Goal: Information Seeking & Learning: Stay updated

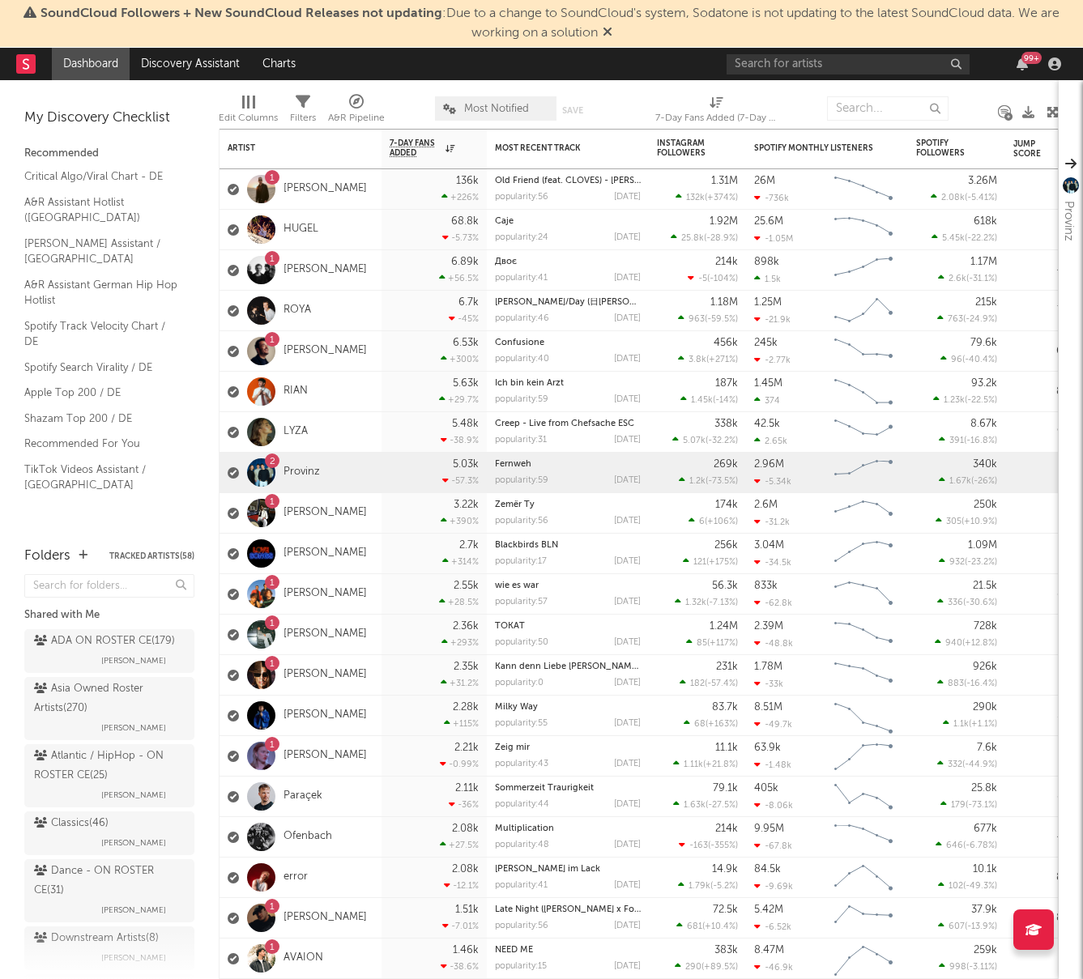
click at [608, 35] on icon at bounding box center [608, 31] width 10 height 13
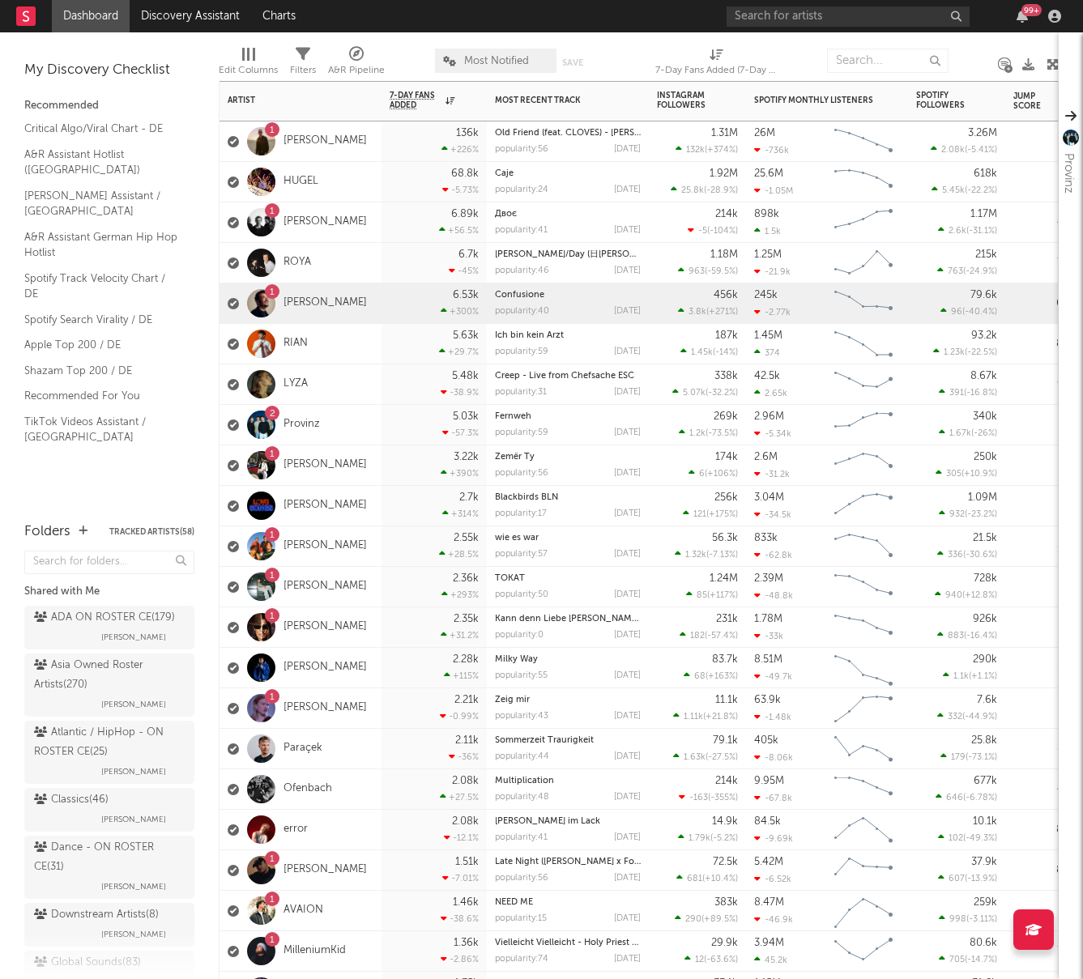
click at [406, 314] on div "6.53k +300 %" at bounding box center [434, 303] width 89 height 40
click at [398, 429] on div "5.03k -57.3 %" at bounding box center [434, 425] width 89 height 40
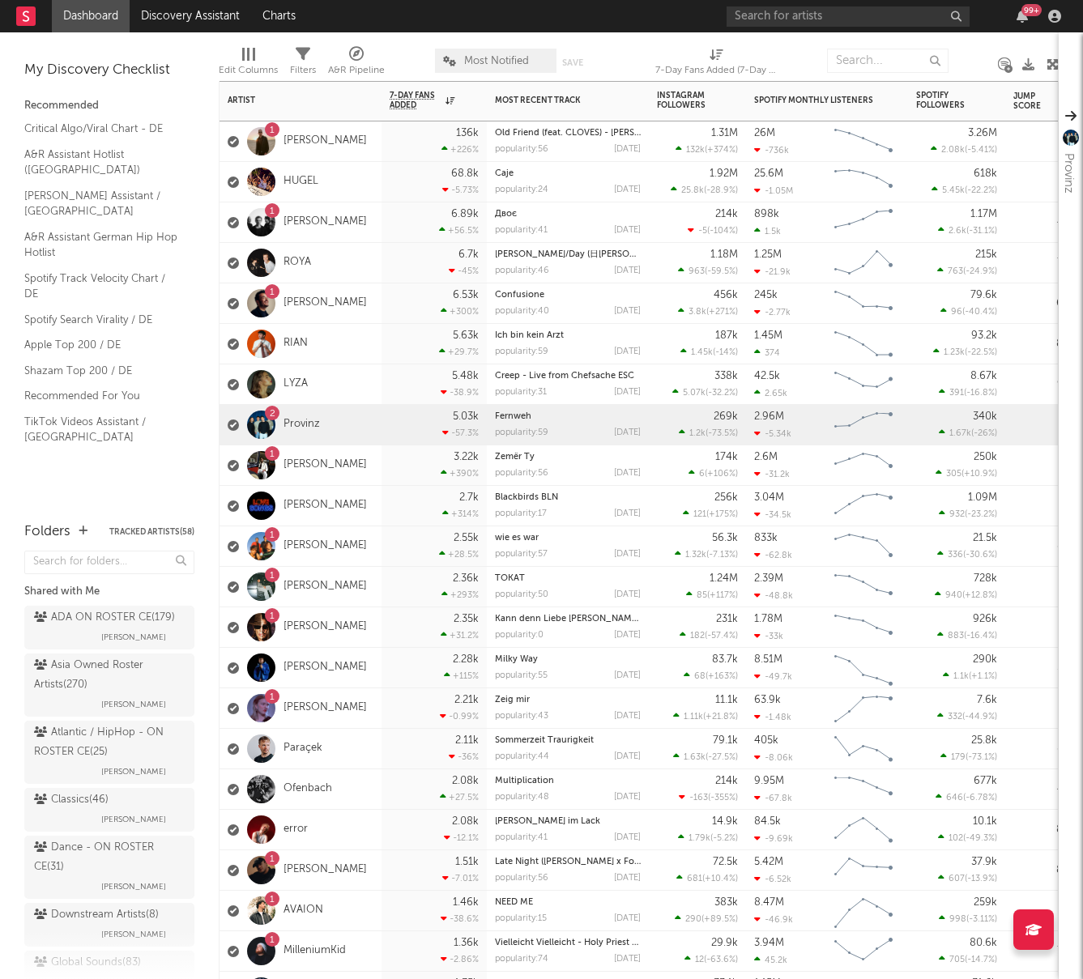
click at [398, 552] on div "2.55k +28.5 %" at bounding box center [434, 546] width 89 height 40
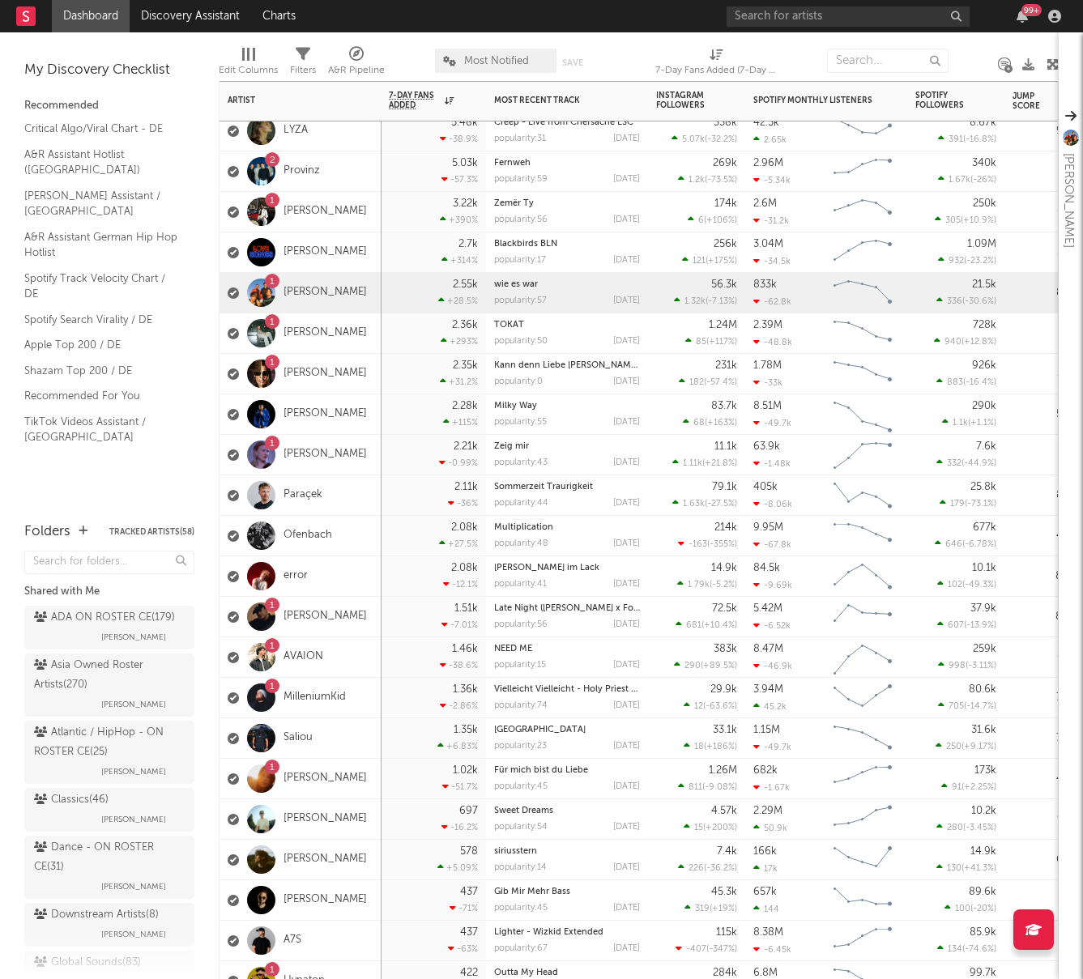
click at [390, 455] on div "2.21k -0.99 %" at bounding box center [433, 455] width 89 height 40
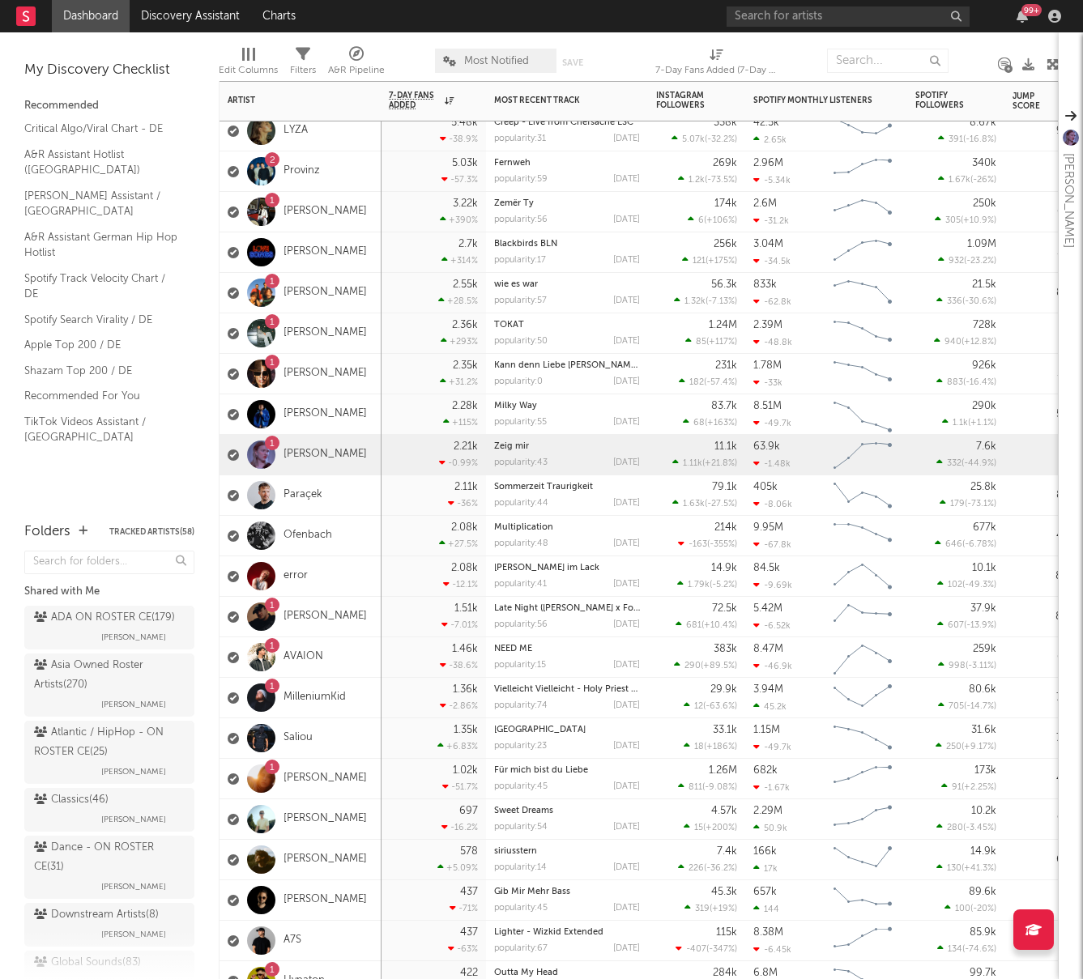
click at [394, 608] on div "1.51k -7.01 %" at bounding box center [433, 617] width 89 height 40
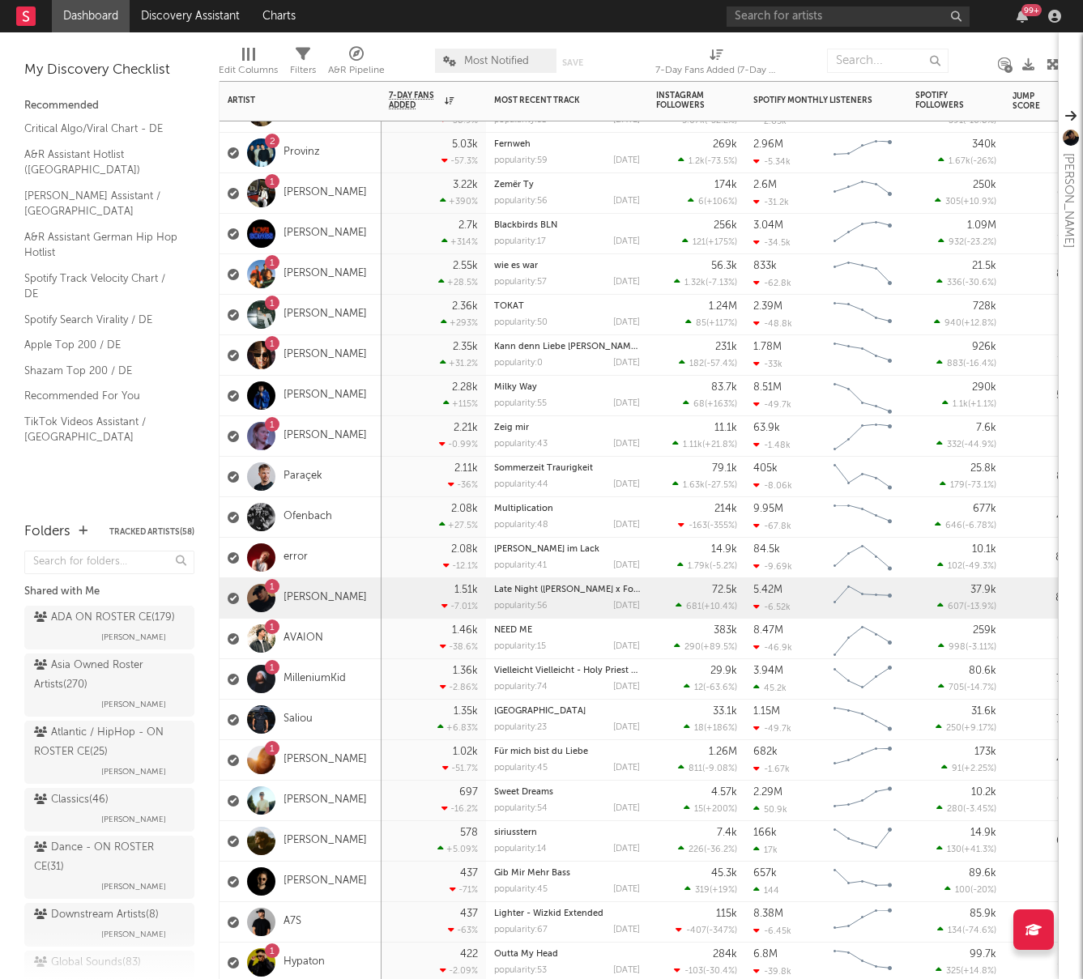
click at [394, 685] on div "1.36k -2.86 %" at bounding box center [433, 679] width 89 height 40
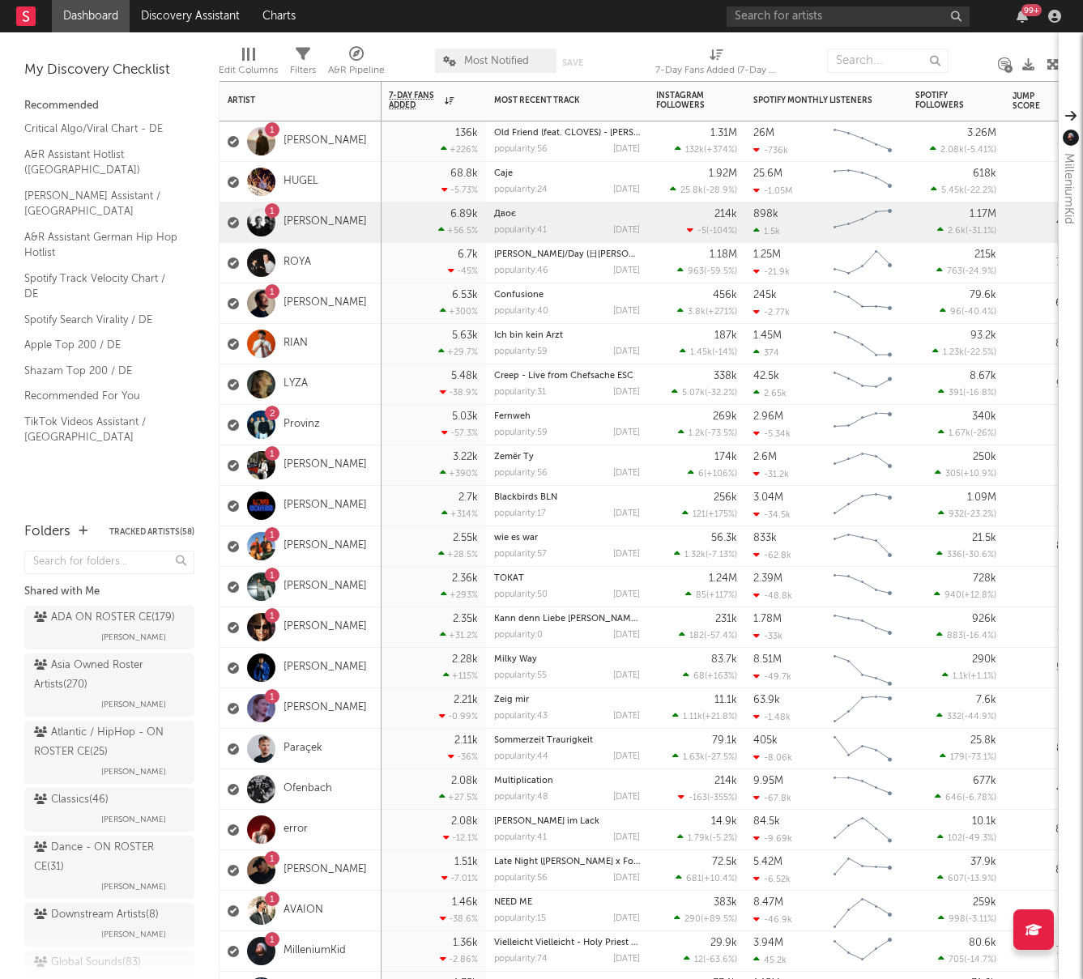
click at [381, 229] on div "6.89k +56.5 %" at bounding box center [433, 222] width 105 height 40
click at [392, 424] on div "5.03k -57.3 %" at bounding box center [433, 425] width 89 height 40
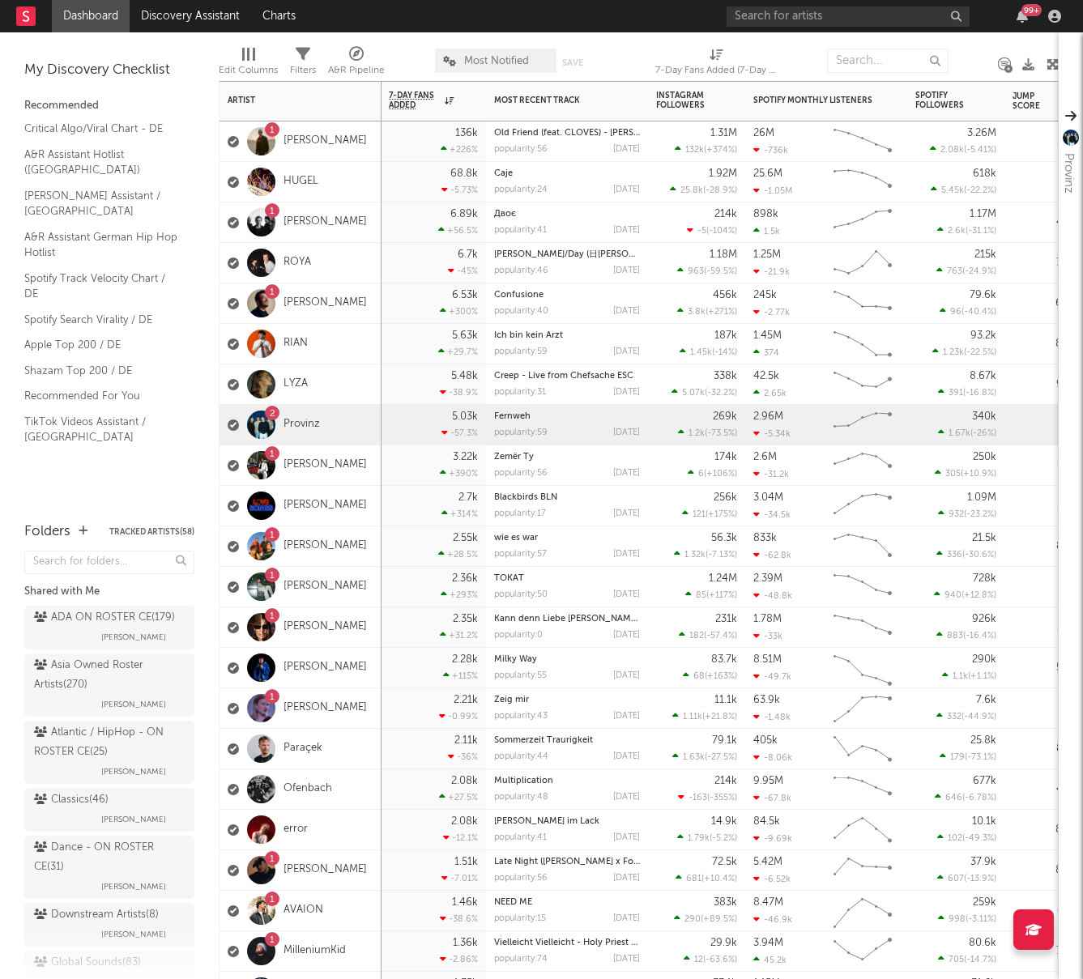
click at [399, 402] on div "5.48k -38.9 %" at bounding box center [433, 384] width 89 height 40
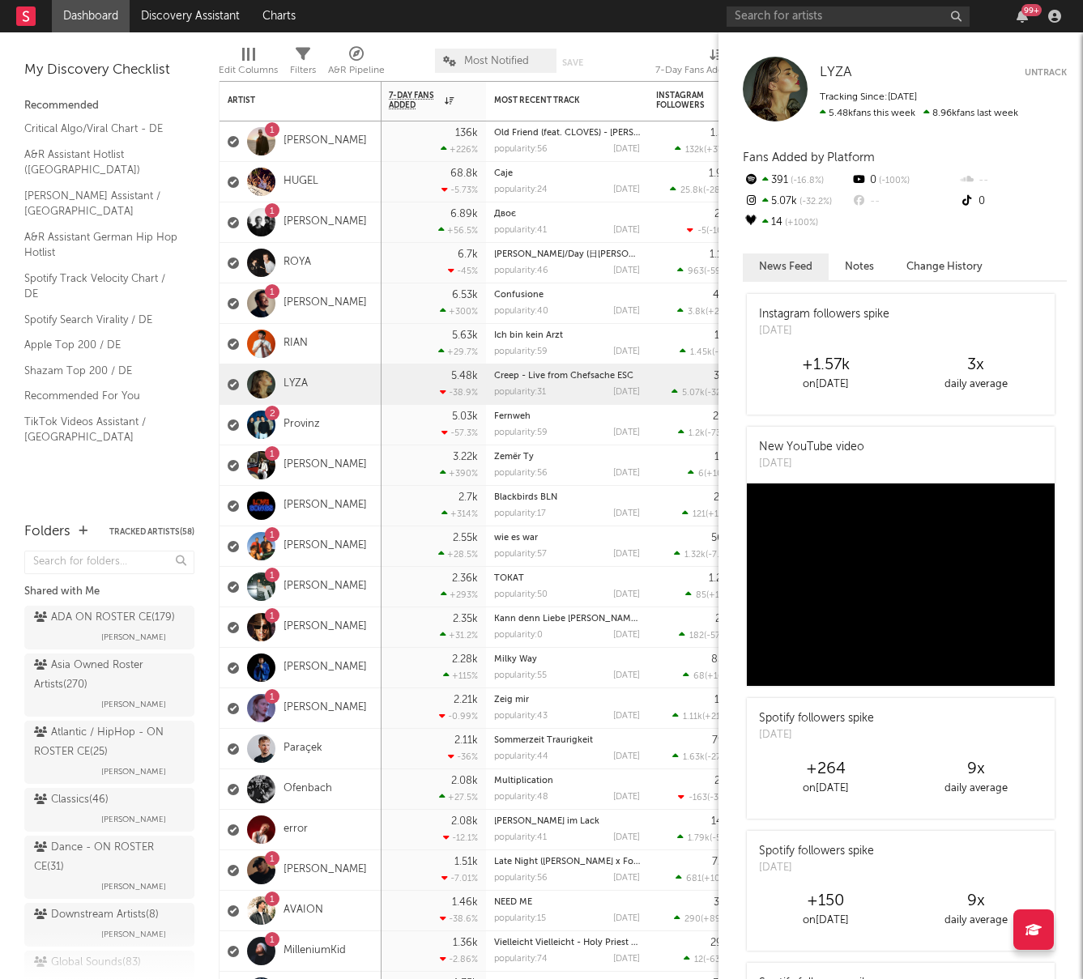
click at [854, 273] on button "Notes" at bounding box center [859, 266] width 62 height 27
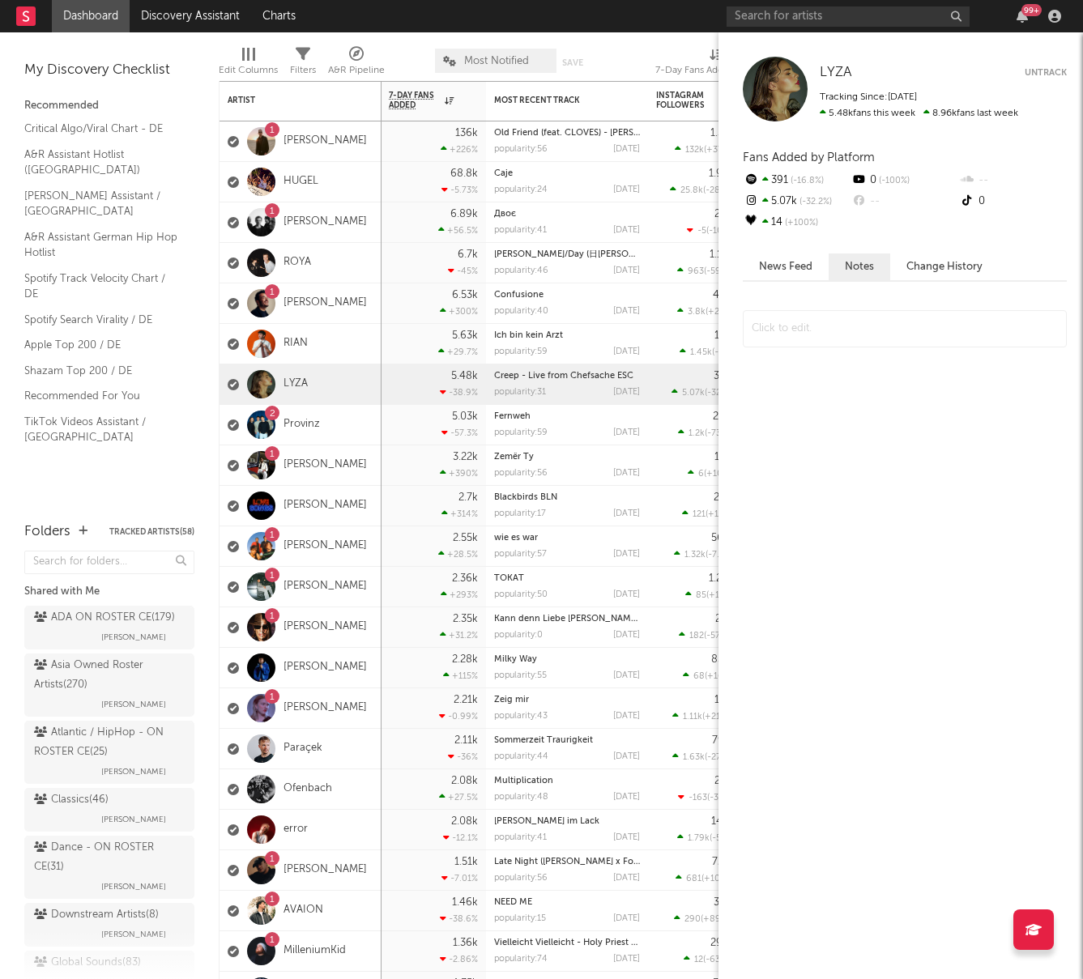
click at [804, 275] on button "News Feed" at bounding box center [786, 266] width 86 height 27
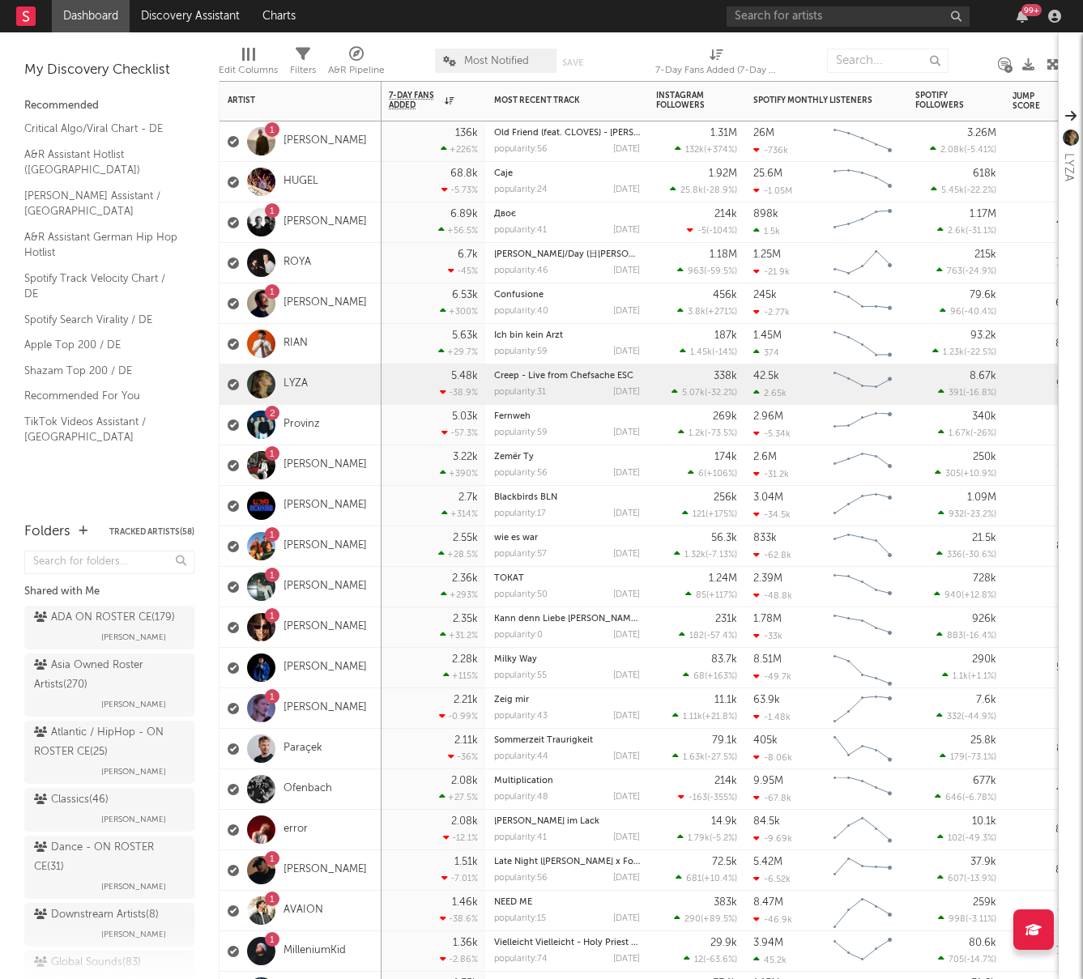
click at [374, 545] on div "1 [PERSON_NAME]" at bounding box center [300, 546] width 162 height 40
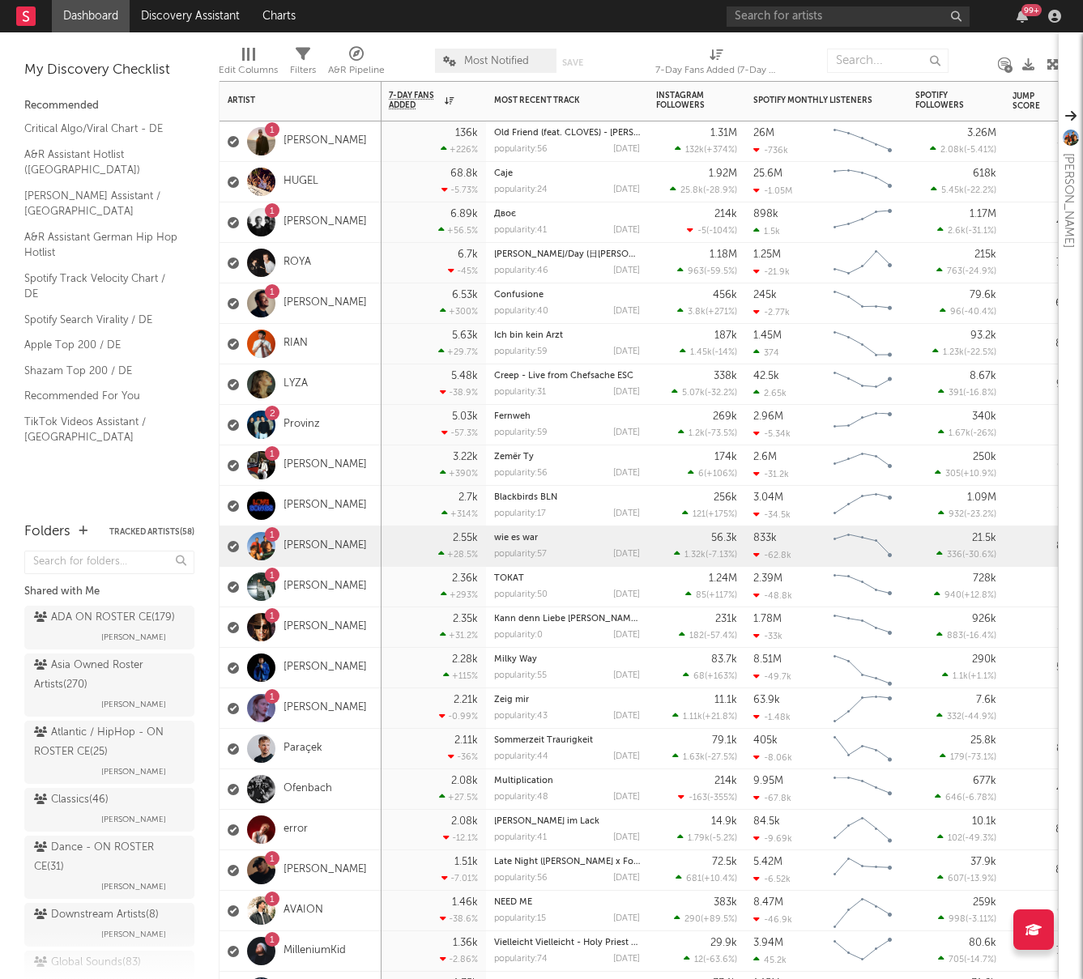
click at [411, 250] on div "6.7k -45 %" at bounding box center [433, 263] width 89 height 40
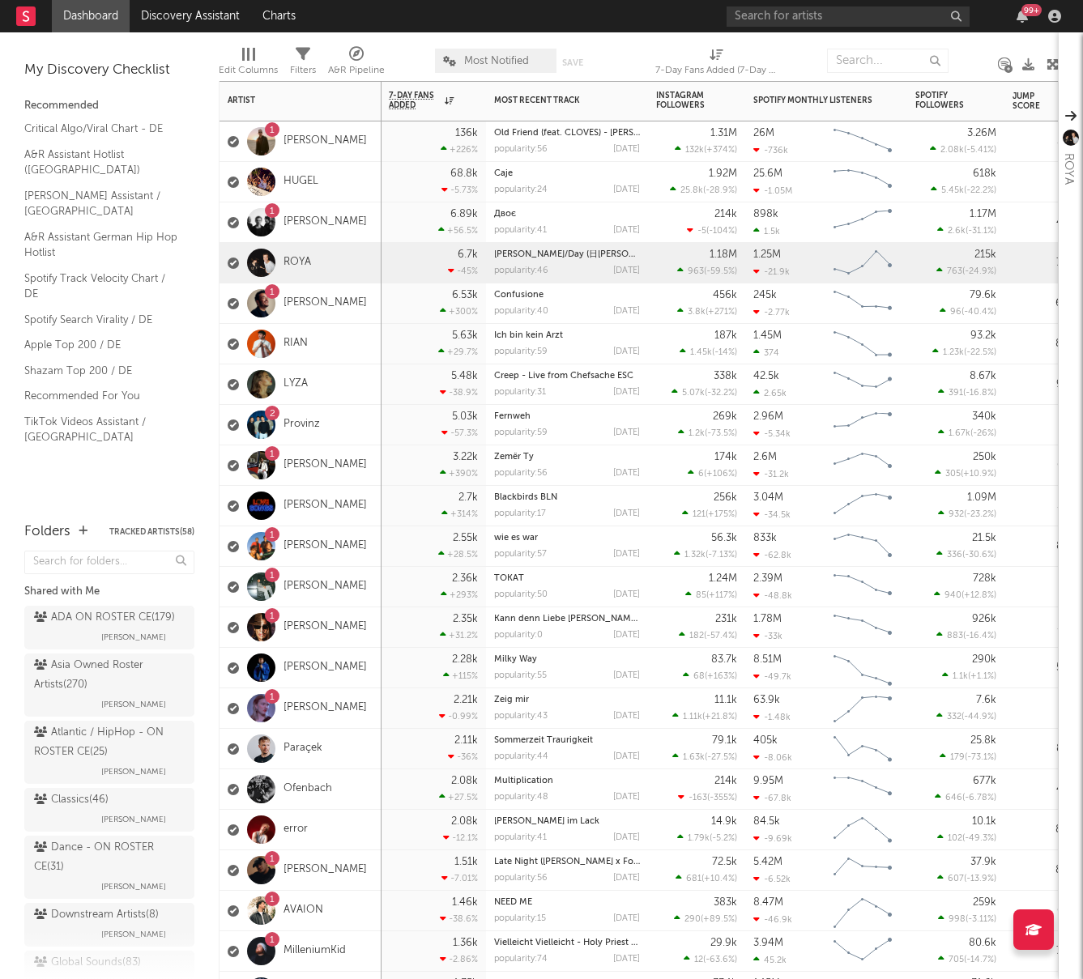
click at [415, 219] on div "6.89k +56.5 %" at bounding box center [433, 222] width 89 height 40
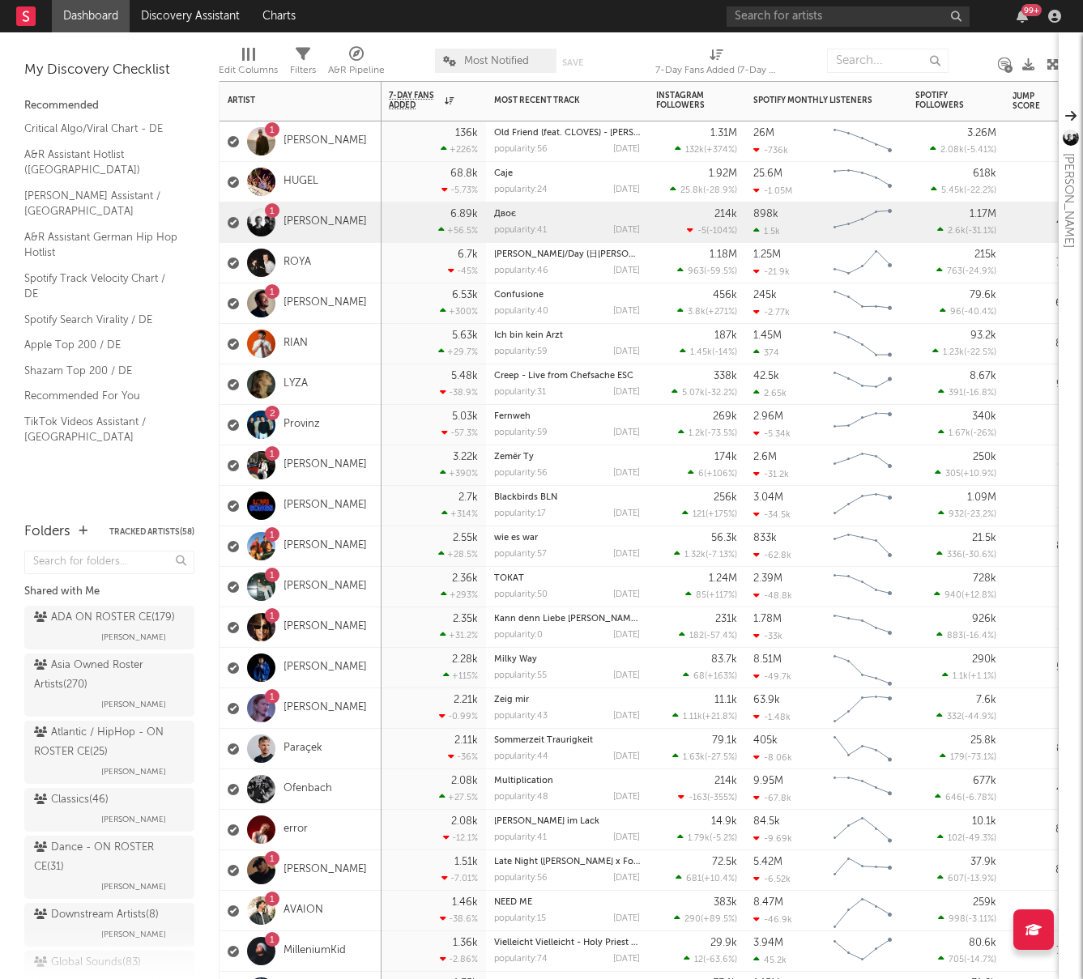
click at [425, 561] on div "2.55k +28.5 %" at bounding box center [433, 546] width 89 height 40
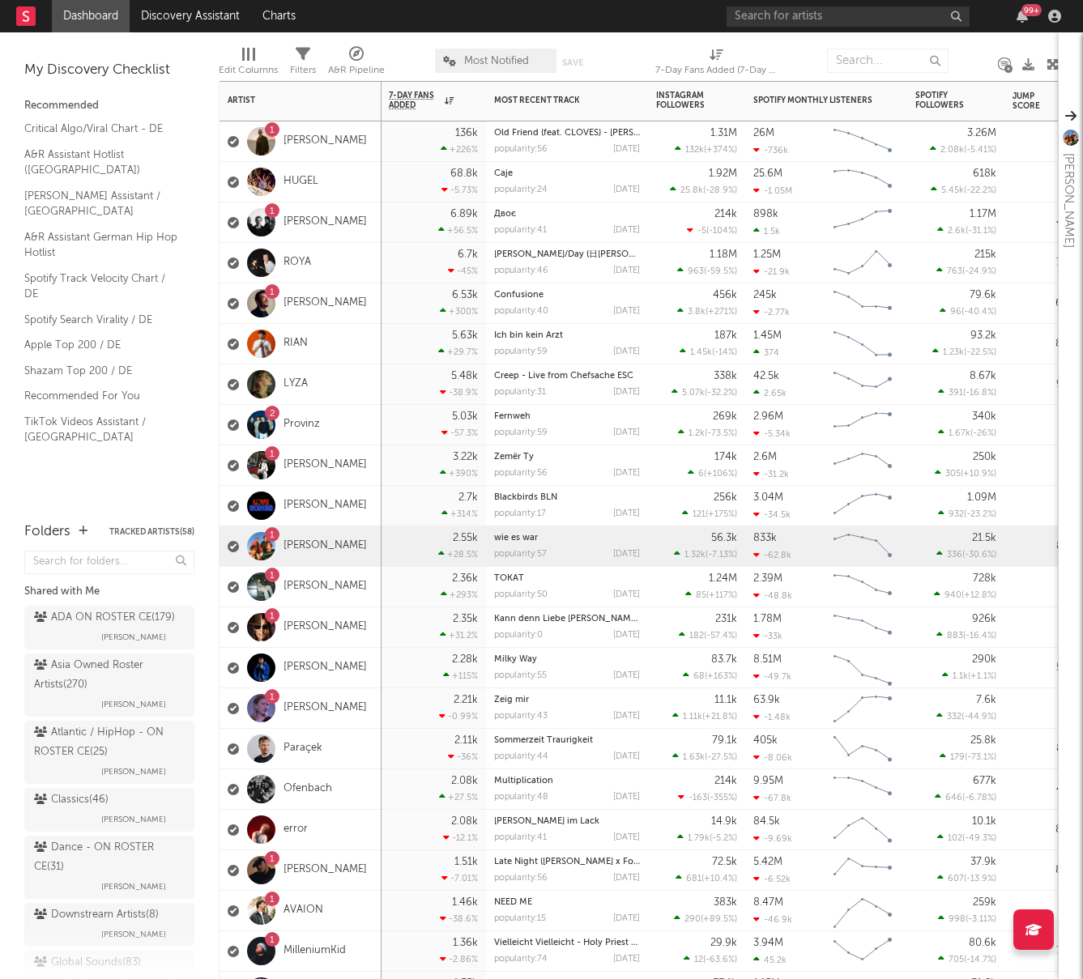
click at [414, 713] on div "2.21k -0.99 %" at bounding box center [433, 708] width 89 height 40
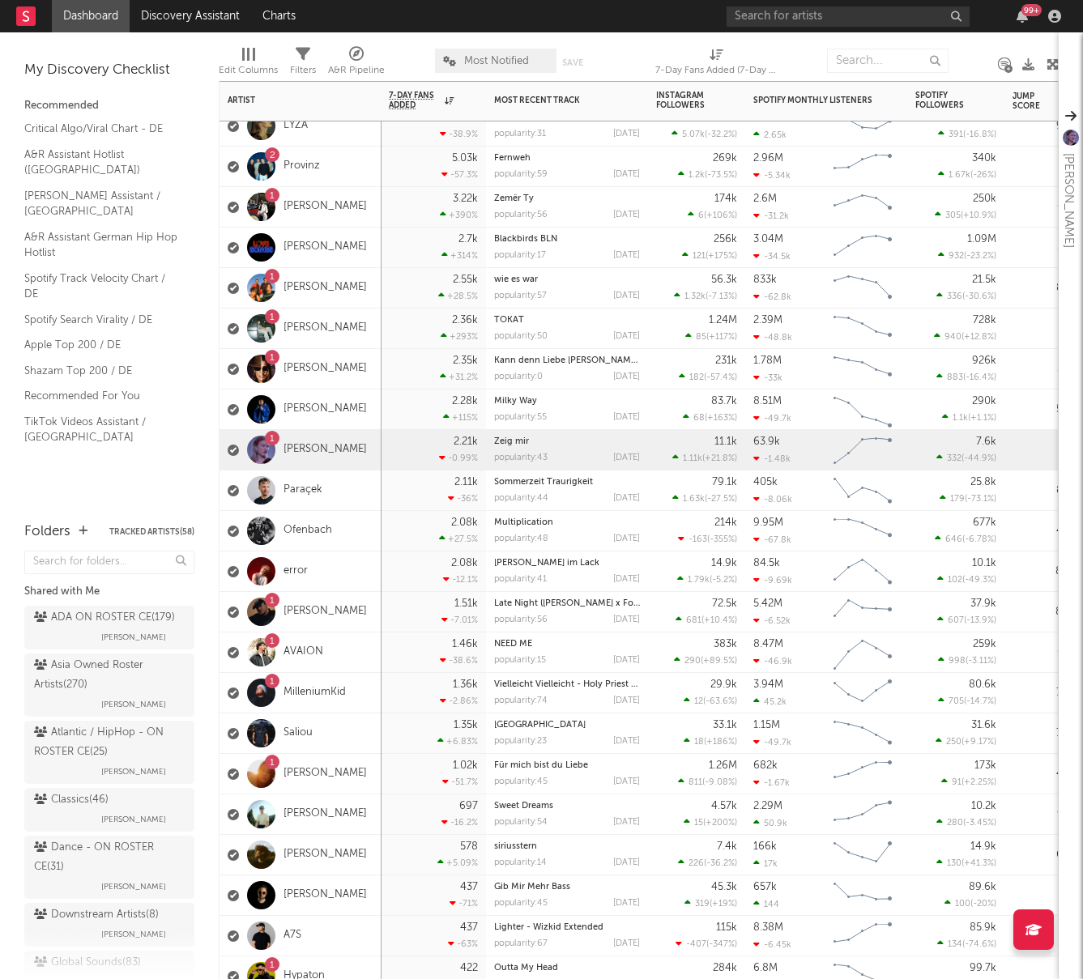
click at [390, 607] on div "1.51k -7.01 %" at bounding box center [433, 612] width 89 height 40
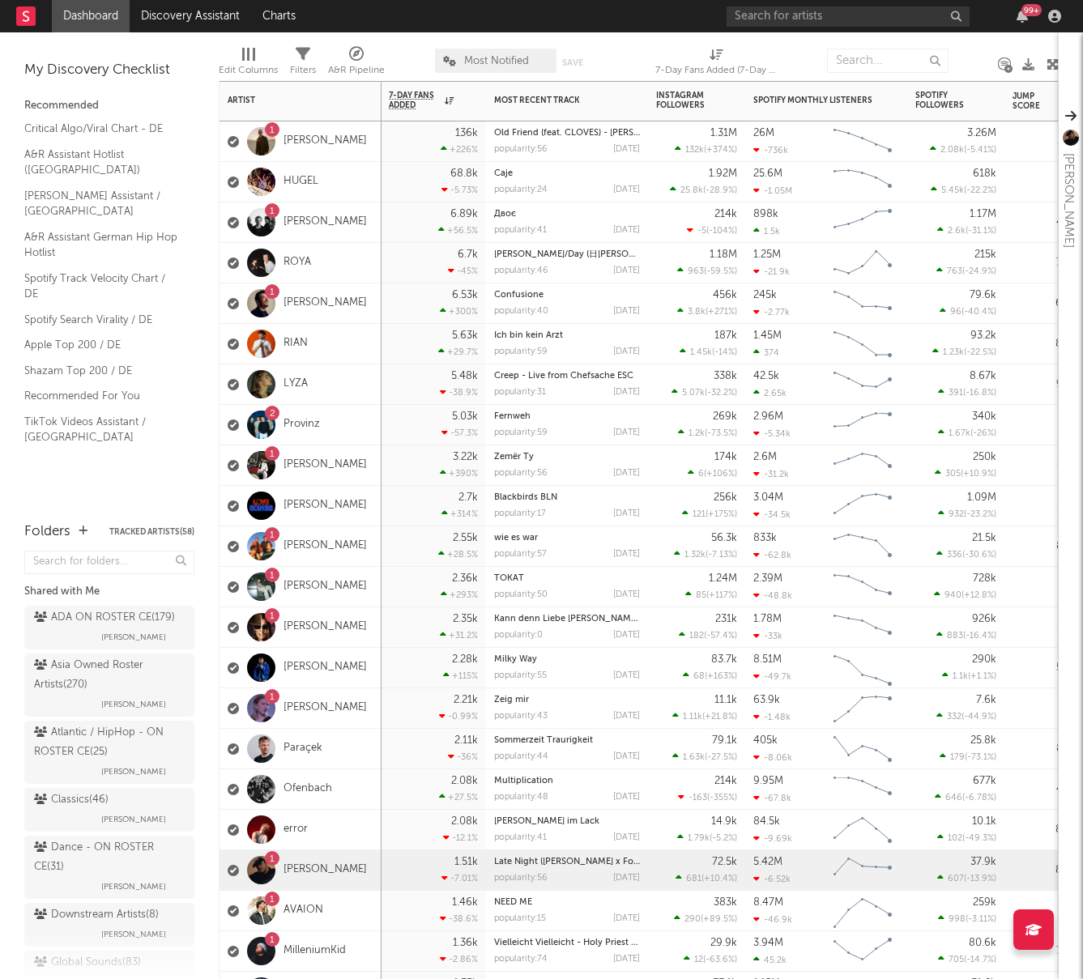
click at [368, 552] on div "1 [PERSON_NAME]" at bounding box center [300, 546] width 162 height 40
